Goal: Task Accomplishment & Management: Manage account settings

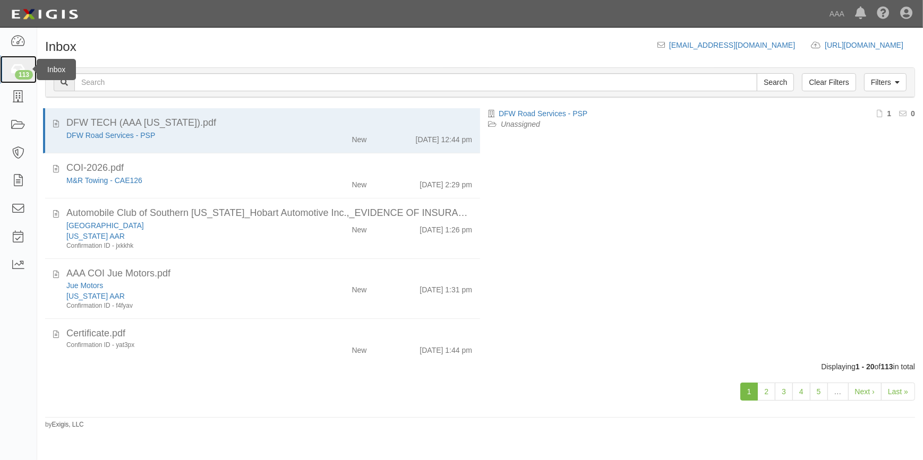
click at [22, 71] on div "113" at bounding box center [24, 75] width 18 height 10
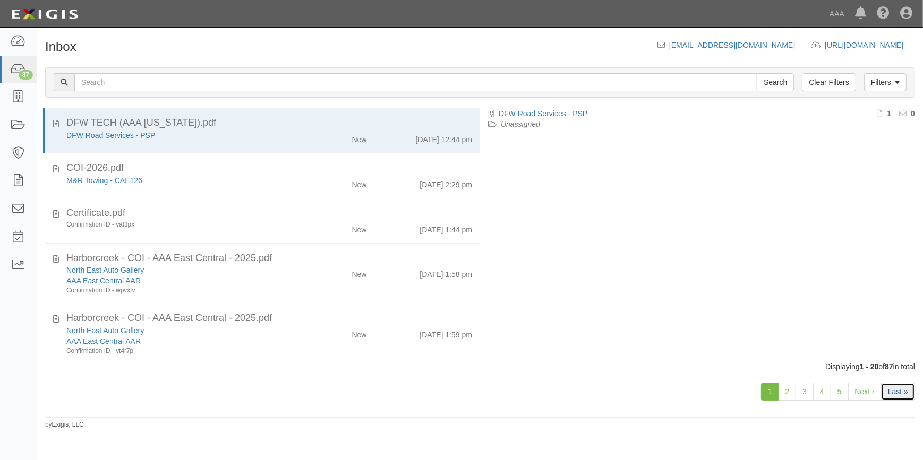
click at [906, 393] on link "Last »" at bounding box center [898, 392] width 34 height 18
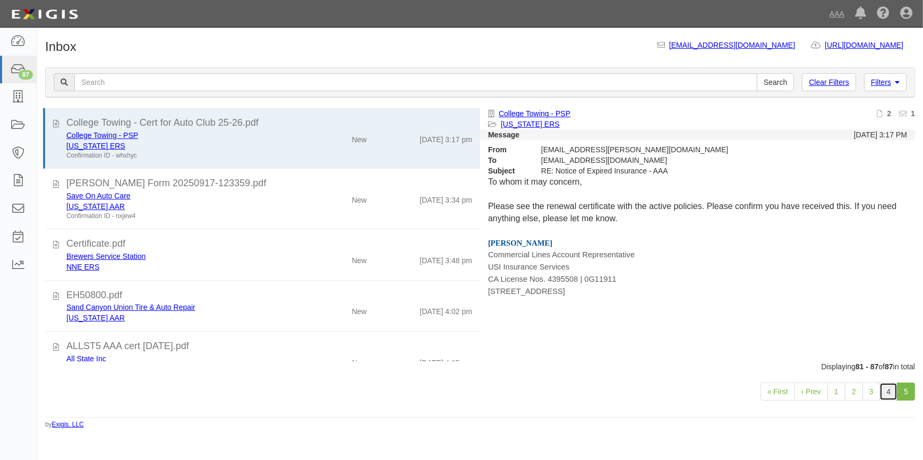
click at [888, 384] on link "4" at bounding box center [888, 392] width 18 height 18
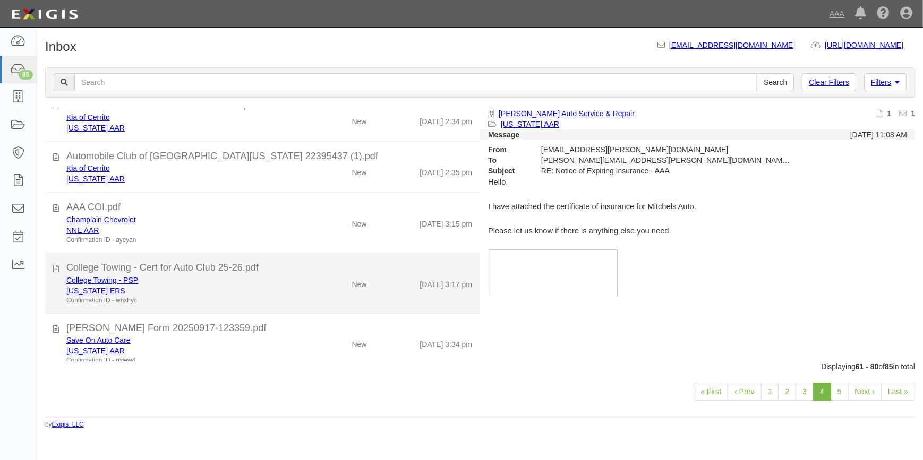
scroll to position [898, 0]
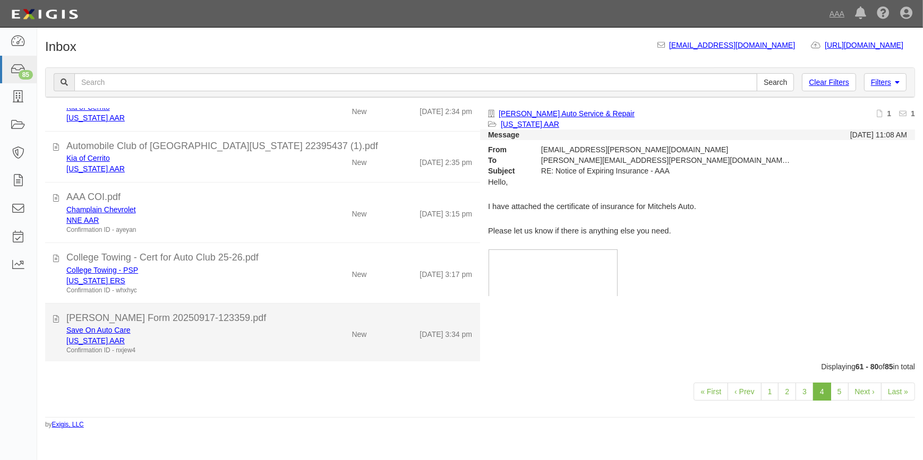
click at [253, 315] on div "[PERSON_NAME] Form 20250917-123359.pdf" at bounding box center [269, 319] width 406 height 14
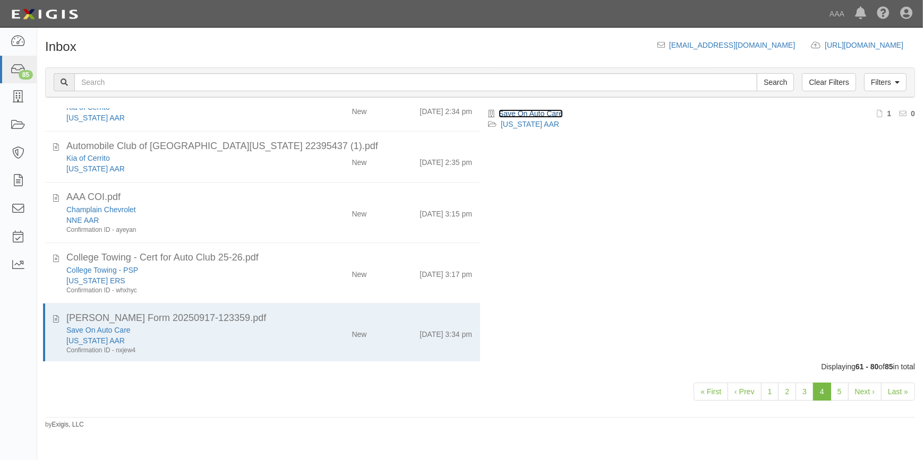
click at [534, 115] on link "Save On Auto Care" at bounding box center [531, 113] width 64 height 8
click at [904, 13] on icon at bounding box center [906, 13] width 12 height 13
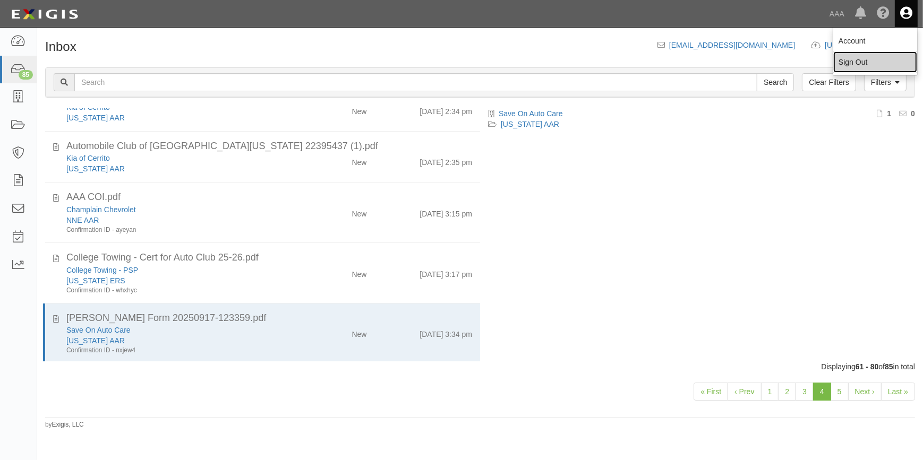
click at [868, 63] on link "Sign Out" at bounding box center [875, 62] width 84 height 21
